Goal: Check status: Check status

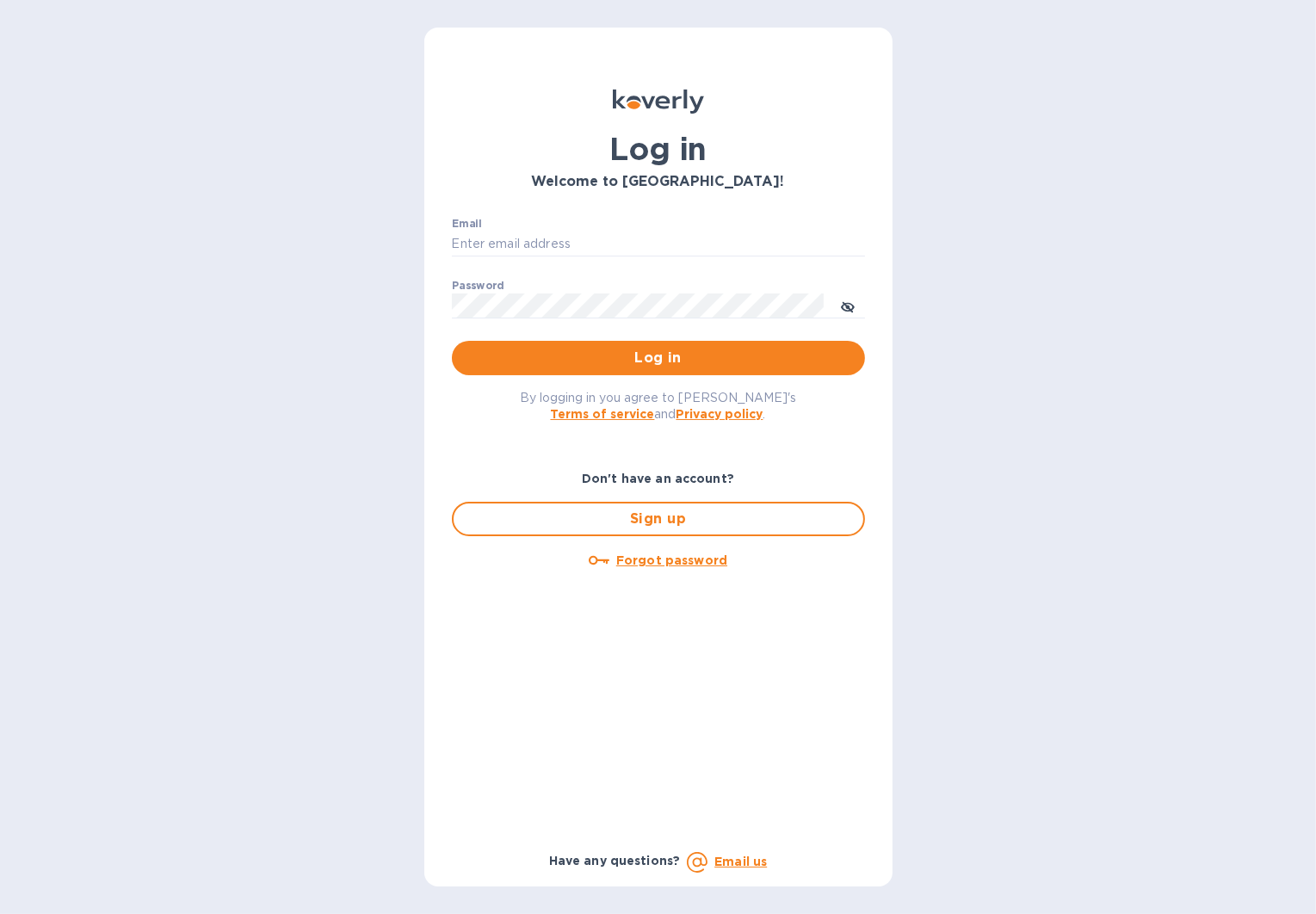
type input "[EMAIL_ADDRESS][DOMAIN_NAME]"
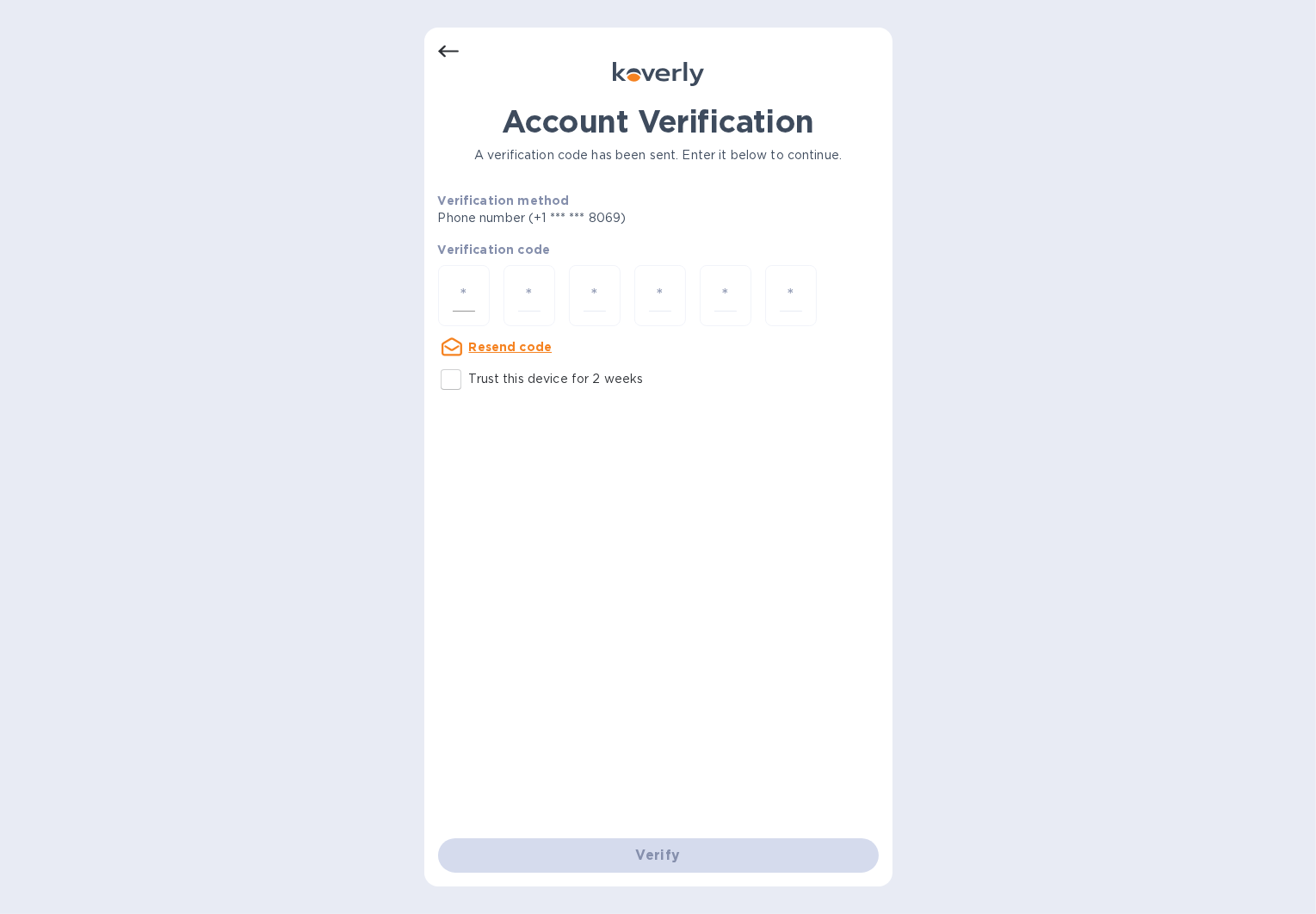
click at [467, 291] on input "number" at bounding box center [463, 295] width 22 height 32
type input "6"
type input "2"
type input "6"
type input "3"
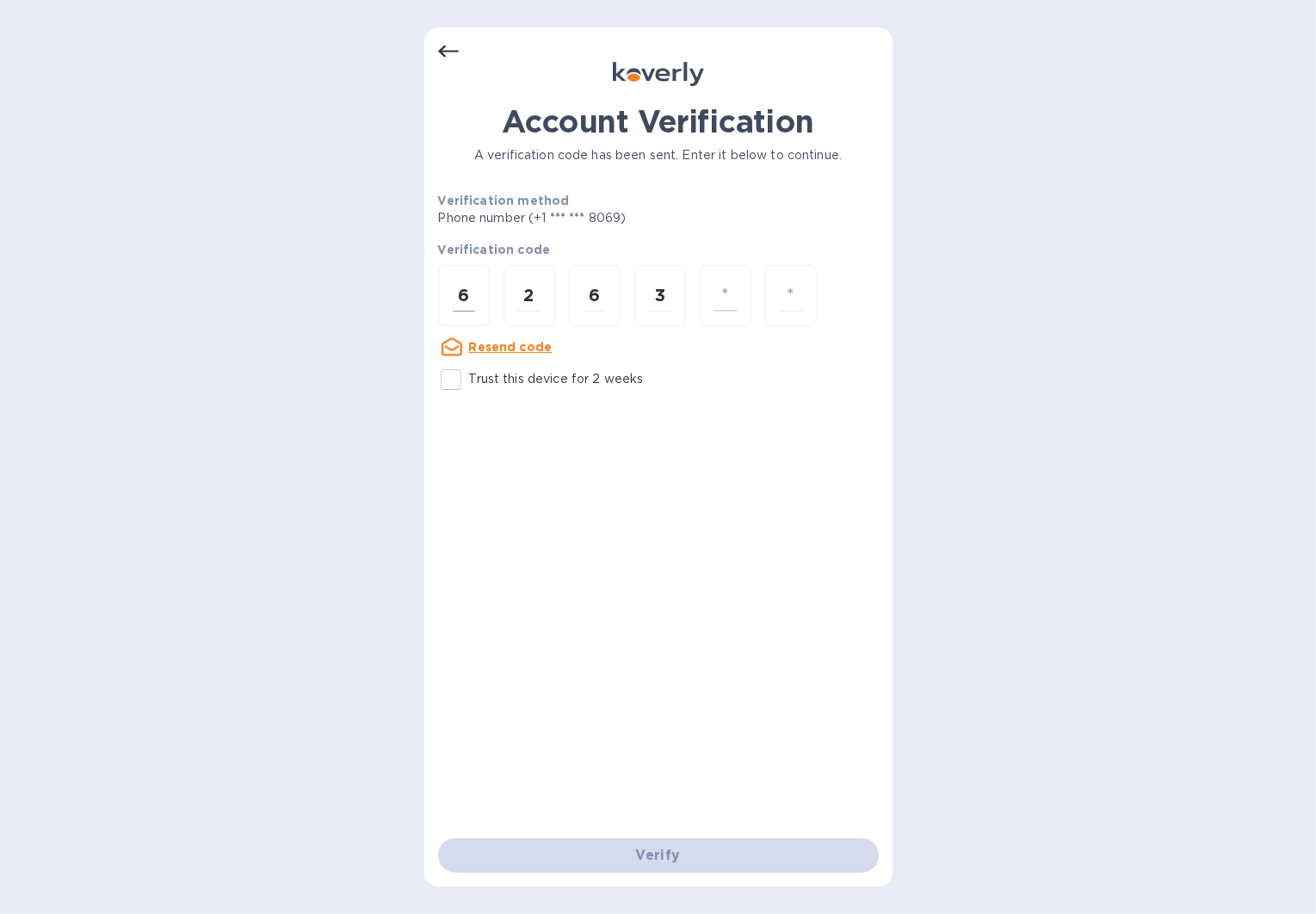
type input "1"
type input "5"
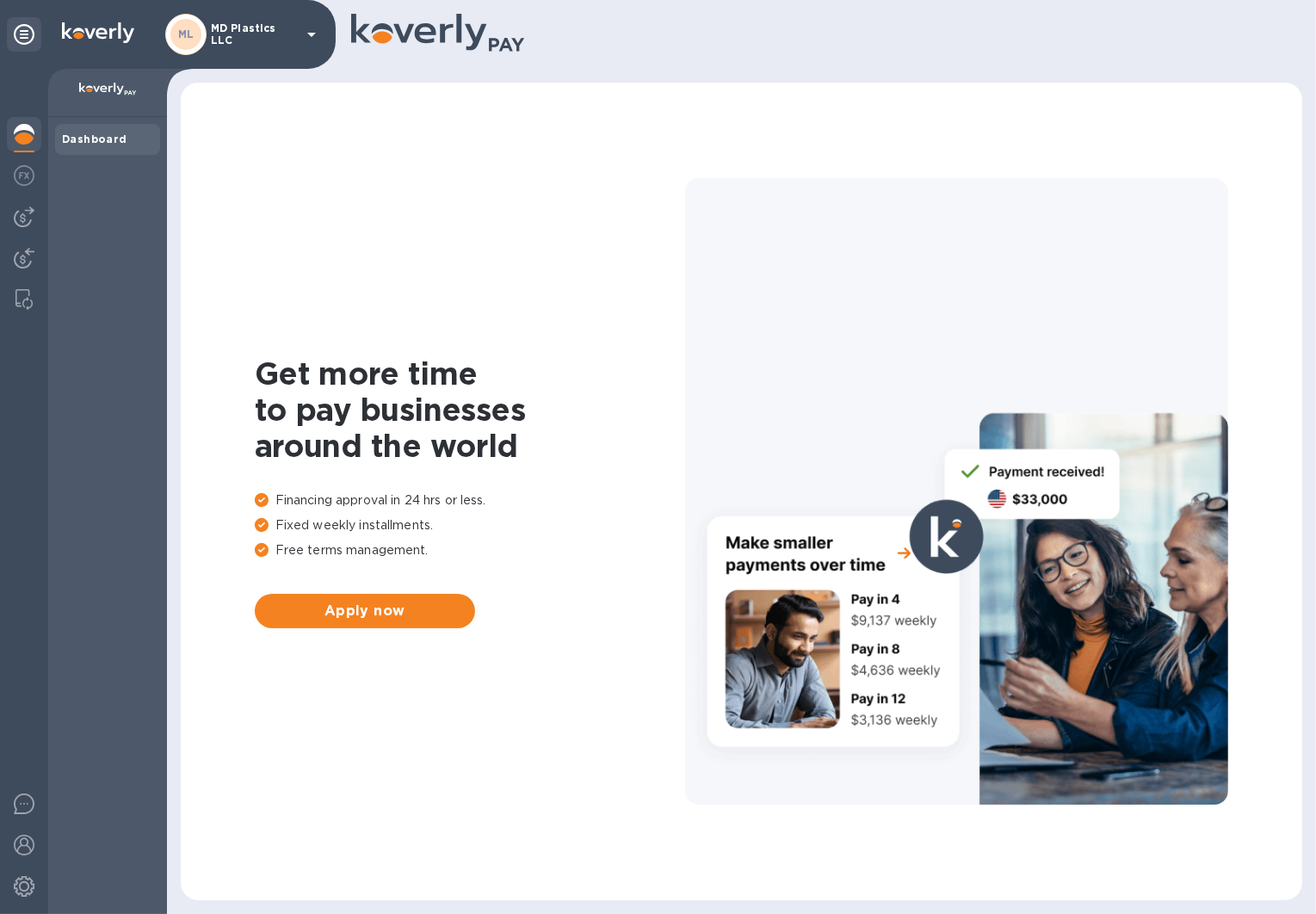
click at [188, 35] on b "ML" at bounding box center [186, 34] width 16 height 12
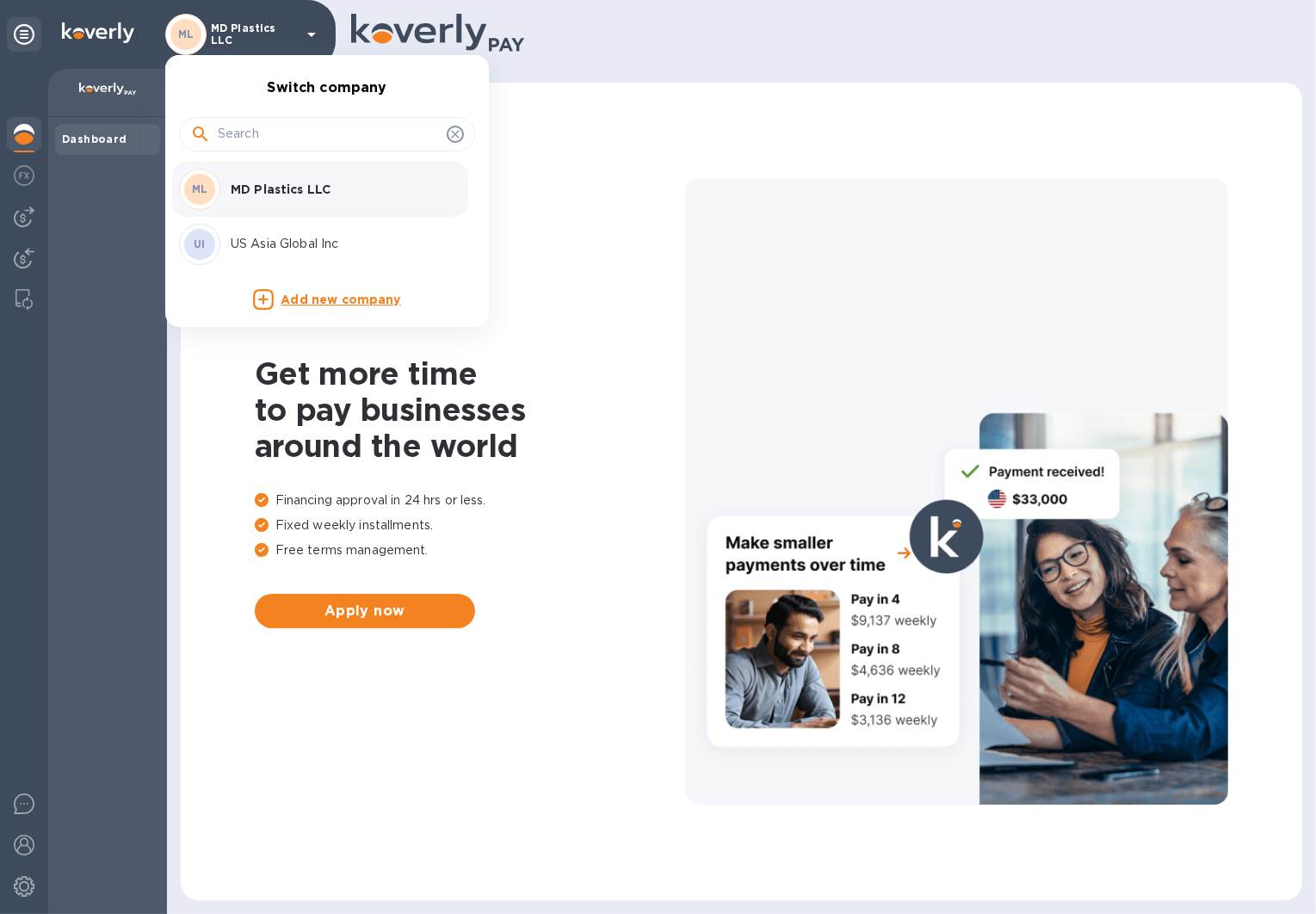
click at [255, 248] on p "US Asia Global Inc" at bounding box center [340, 244] width 217 height 18
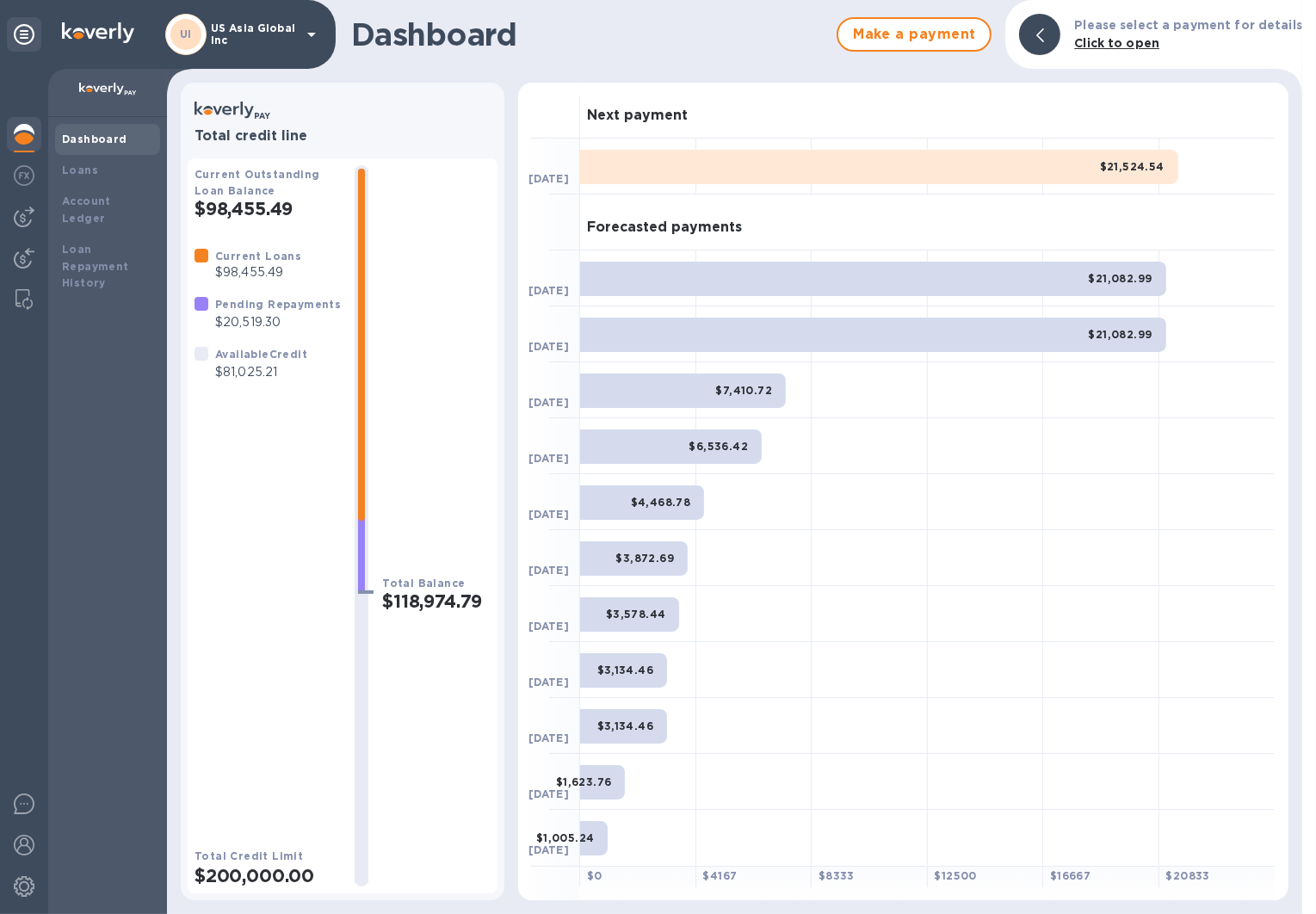
click at [1029, 774] on div at bounding box center [986, 782] width 116 height 56
